Goal: Navigation & Orientation: Find specific page/section

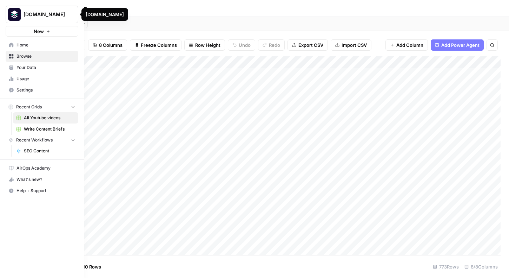
click at [22, 45] on span "Home" at bounding box center [46, 45] width 59 height 6
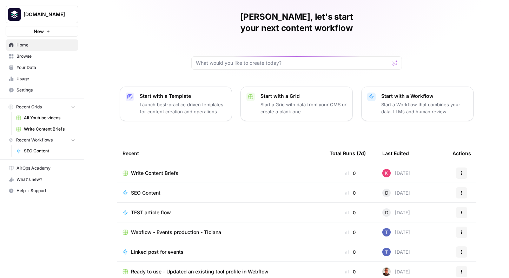
scroll to position [46, 0]
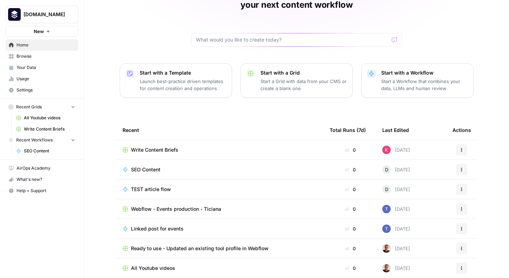
click at [180, 264] on div "All Youtube videos" at bounding box center [221, 267] width 196 height 7
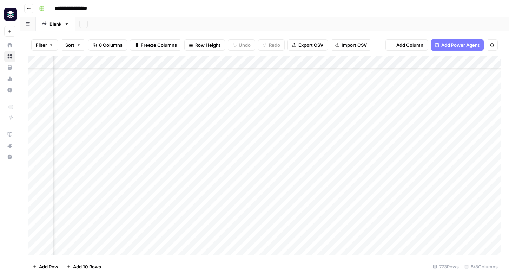
scroll to position [40, 97]
click at [382, 92] on div "Add Column" at bounding box center [264, 155] width 473 height 199
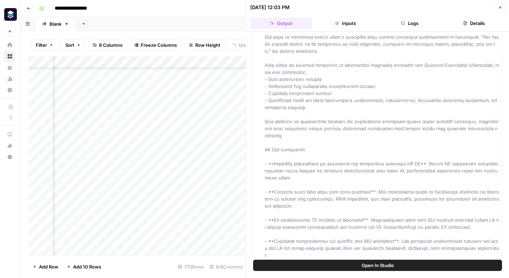
scroll to position [1013, 0]
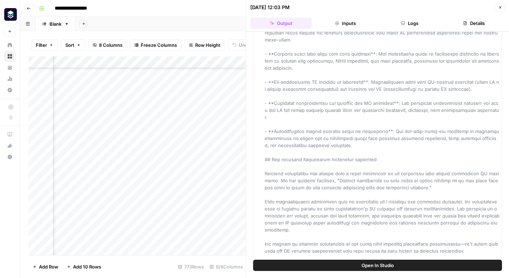
click at [502, 6] on icon "button" at bounding box center [501, 7] width 4 height 4
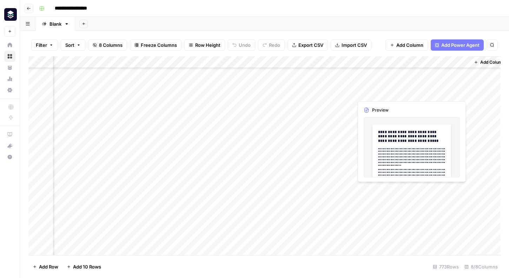
scroll to position [40, 97]
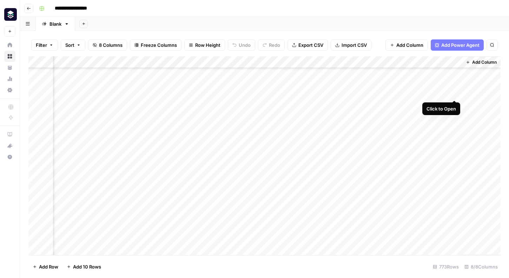
click at [455, 91] on div "Add Column" at bounding box center [264, 155] width 473 height 199
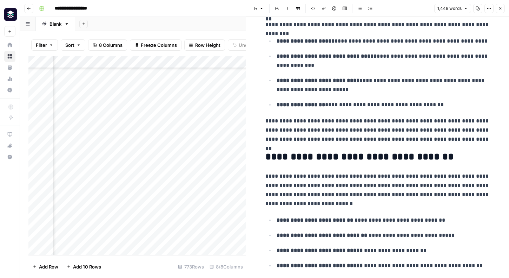
scroll to position [1003, 0]
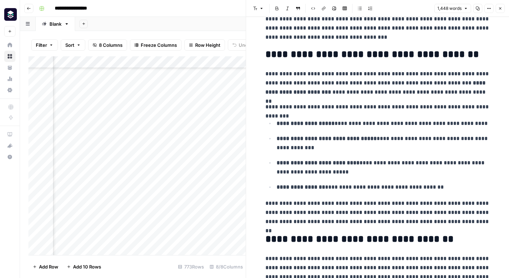
click at [503, 6] on button "Close" at bounding box center [500, 8] width 9 height 9
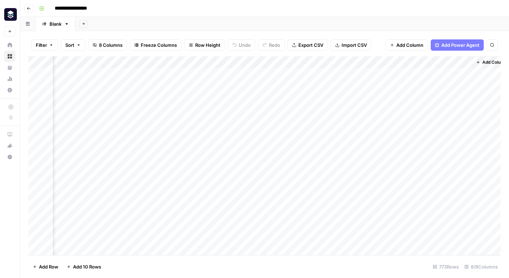
scroll to position [0, 97]
click at [370, 59] on div "Add Column" at bounding box center [264, 155] width 473 height 199
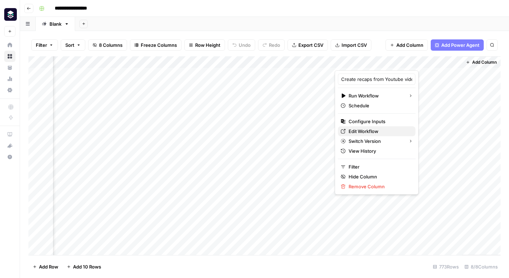
click at [364, 132] on span "Edit Workflow" at bounding box center [379, 131] width 61 height 7
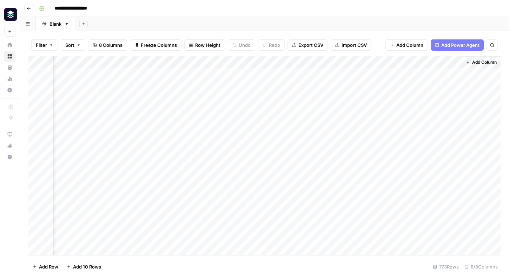
scroll to position [0, 0]
click at [26, 10] on button "Go back" at bounding box center [28, 8] width 9 height 9
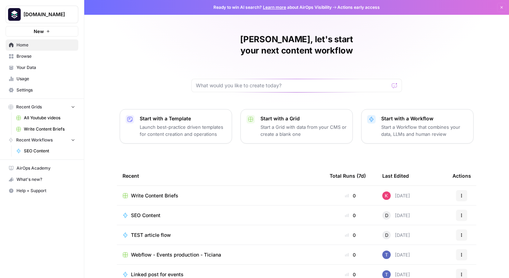
scroll to position [46, 0]
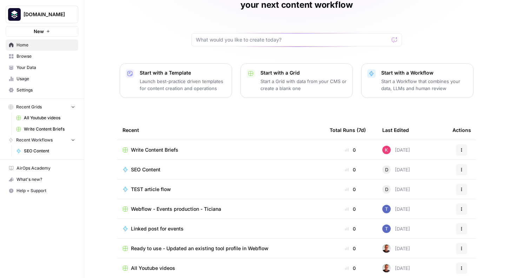
click at [154, 146] on span "Write Content Briefs" at bounding box center [154, 149] width 47 height 7
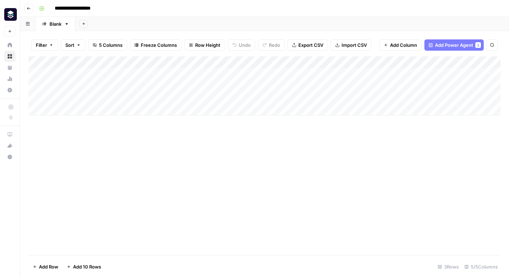
click at [472, 44] on span "Add Power Agent" at bounding box center [454, 44] width 38 height 7
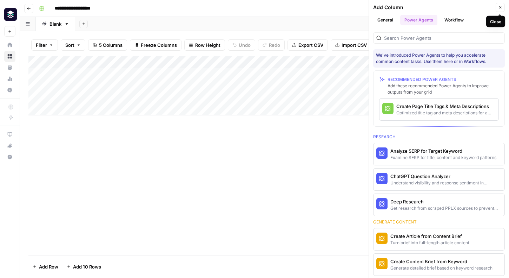
click at [499, 6] on icon "button" at bounding box center [501, 7] width 4 height 4
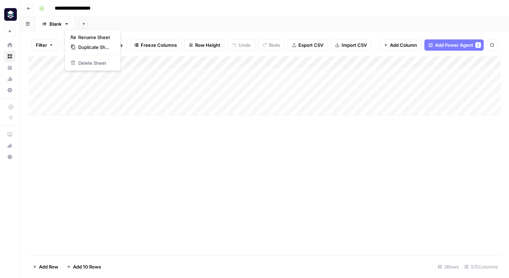
click at [66, 25] on icon "button" at bounding box center [66, 23] width 5 height 5
click at [28, 8] on icon "button" at bounding box center [29, 8] width 4 height 3
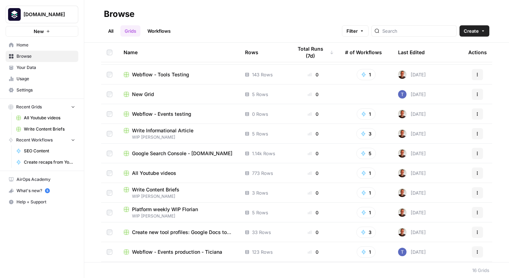
scroll to position [58, 0]
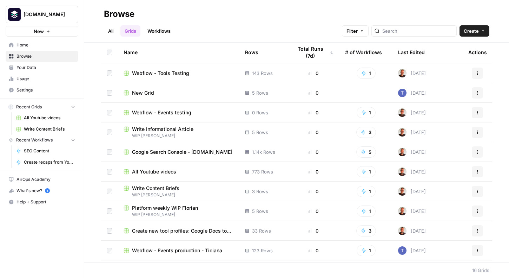
click at [144, 129] on span "Write Informational Article" at bounding box center [162, 128] width 61 height 7
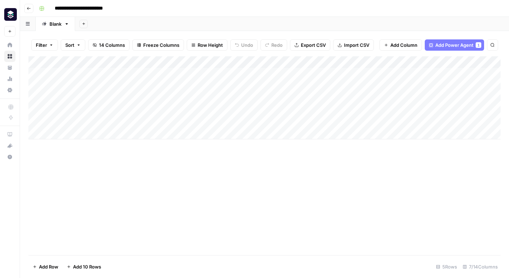
click at [30, 11] on button "Go back" at bounding box center [28, 8] width 9 height 9
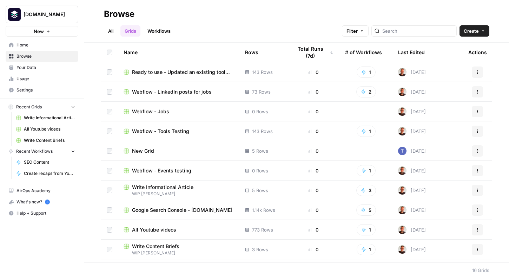
click at [158, 30] on link "Workflows" at bounding box center [159, 30] width 32 height 11
